Goal: Task Accomplishment & Management: Manage account settings

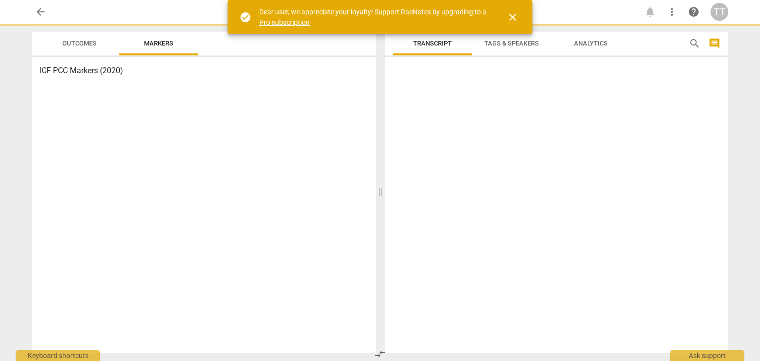
click at [516, 18] on span "close" at bounding box center [512, 17] width 12 height 12
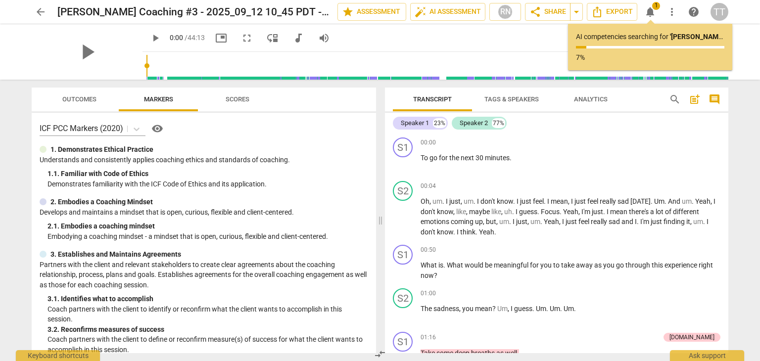
click at [38, 13] on span "arrow_back" at bounding box center [41, 12] width 12 height 12
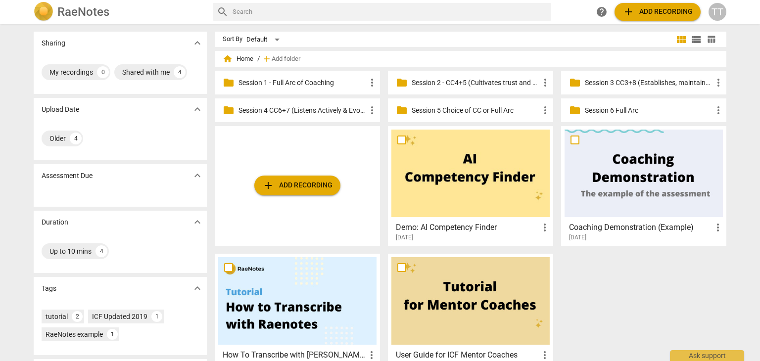
click at [255, 9] on input "text" at bounding box center [389, 12] width 315 height 16
type input "[PERSON_NAME]"
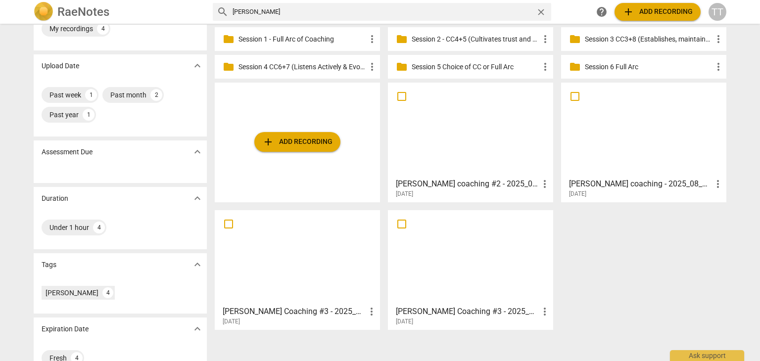
scroll to position [49, 0]
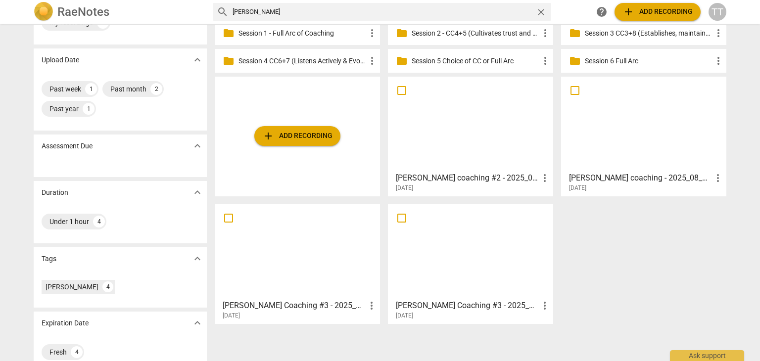
click at [367, 309] on span "more_vert" at bounding box center [372, 306] width 12 height 12
click at [302, 308] on div at bounding box center [380, 180] width 760 height 361
click at [302, 308] on h3 "[PERSON_NAME] Coaching #3 - 2025_09_12 10_45 PDT - Recording" at bounding box center [294, 306] width 143 height 12
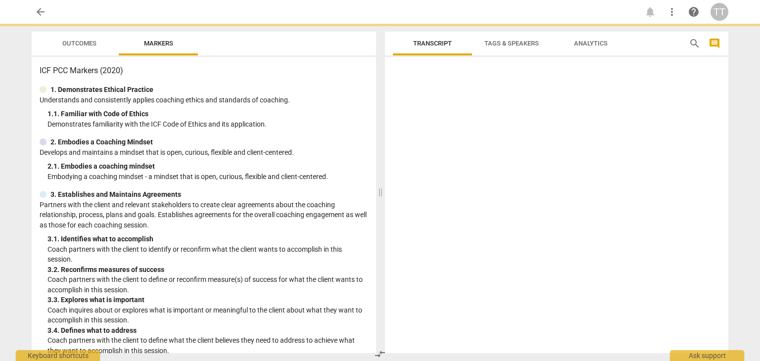
click at [302, 308] on p "Coach inquires about or explores what is important or meaningful to the client …" at bounding box center [207, 315] width 321 height 20
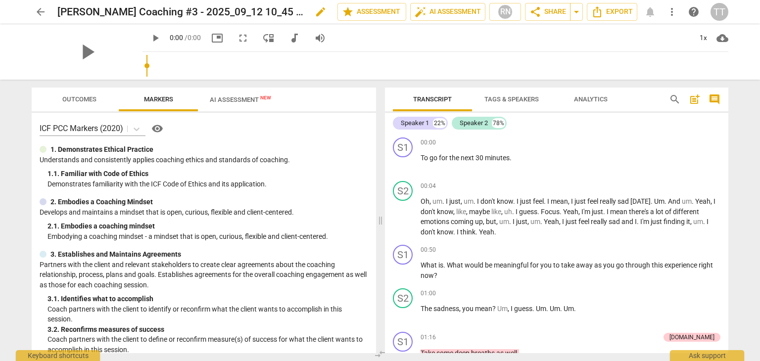
click at [318, 12] on span "edit" at bounding box center [321, 12] width 12 height 12
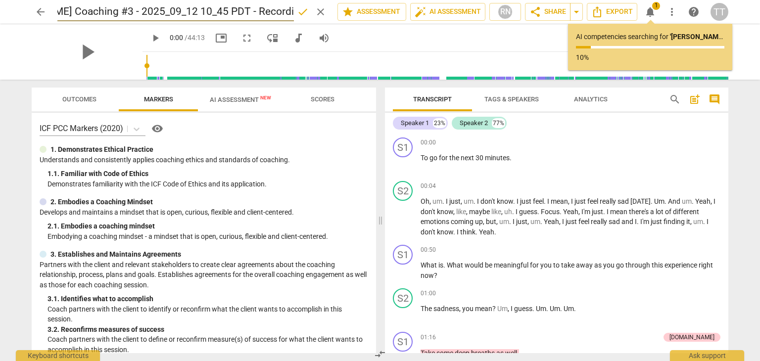
click at [117, 11] on input "[PERSON_NAME] Coaching #3 - 2025_09_12 10_45 PDT - Recording" at bounding box center [175, 11] width 236 height 19
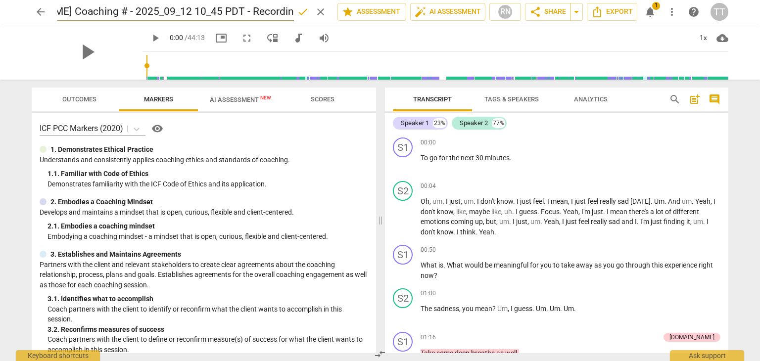
scroll to position [0, 58]
type input "[PERSON_NAME] Coaching #4 - 2025_09_12 10_45 PDT - Recording"
click at [0, 130] on div "arrow_back [PERSON_NAME] Coaching #4 - 2025_09_12 10_45 PDT - Recording done cl…" at bounding box center [380, 180] width 760 height 361
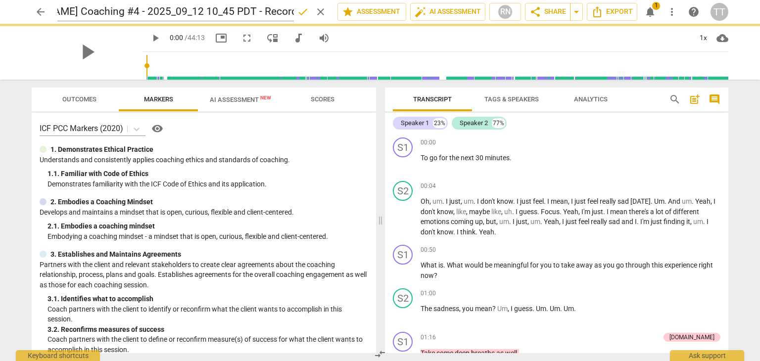
scroll to position [0, 0]
click at [223, 98] on span "AI Assessment New" at bounding box center [240, 99] width 61 height 7
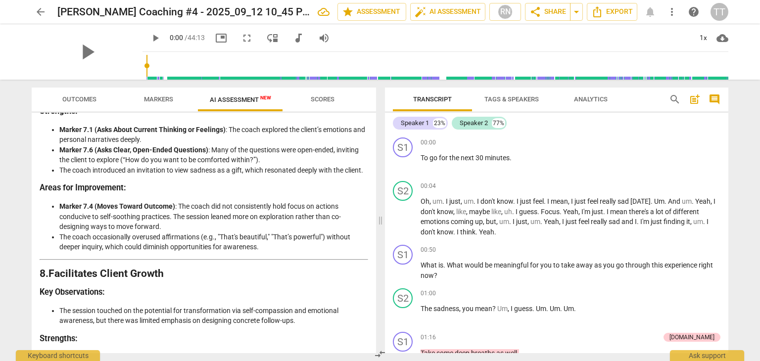
scroll to position [1545, 0]
